Goal: Complete application form

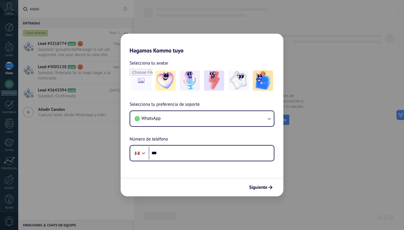
click at [310, 85] on div "Hagamos Kommo tuyo Selecciona tu avatar Selecciona tu preferencia de soporte Wh…" at bounding box center [202, 115] width 404 height 230
click at [216, 118] on button "WhatsApp" at bounding box center [202, 118] width 144 height 15
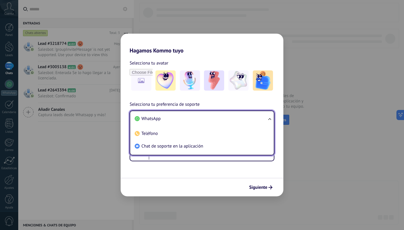
click at [217, 118] on li "WhatsApp" at bounding box center [200, 118] width 137 height 13
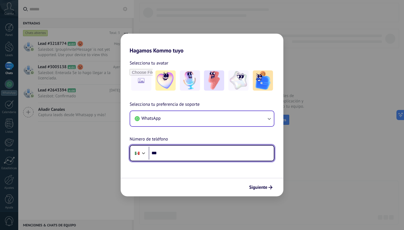
click at [197, 154] on input "***" at bounding box center [211, 153] width 125 height 13
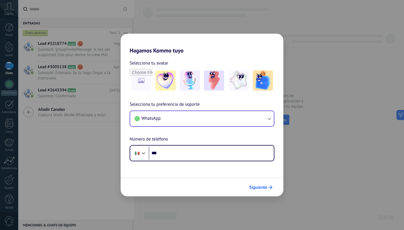
click at [260, 186] on span "Siguiente" at bounding box center [258, 187] width 18 height 4
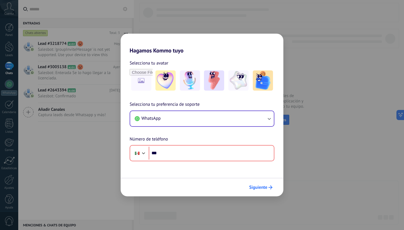
click at [260, 186] on span "Siguiente" at bounding box center [258, 187] width 18 height 4
click at [310, 138] on div "Hagamos Kommo tuyo Selecciona tu avatar Selecciona tu preferencia de soporte Wh…" at bounding box center [202, 115] width 404 height 230
